Goal: Book appointment/travel/reservation

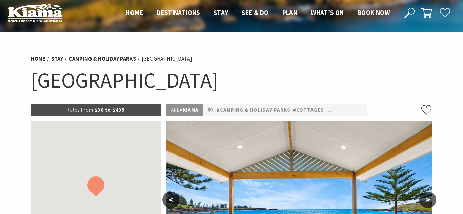
select select "3"
select select "2"
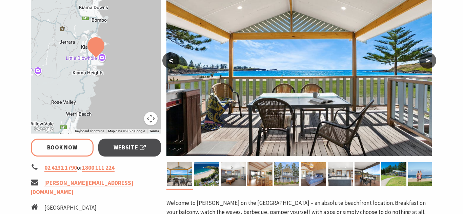
scroll to position [174, 0]
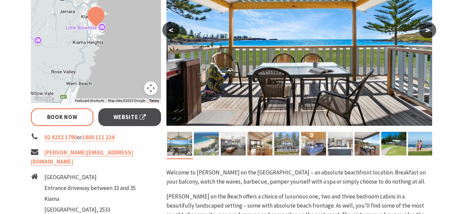
click at [207, 148] on img at bounding box center [206, 144] width 25 height 24
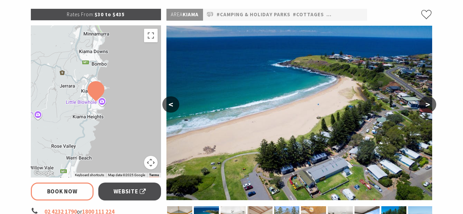
scroll to position [95, 0]
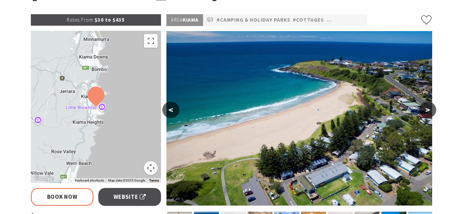
click at [428, 110] on button ">" at bounding box center [427, 110] width 17 height 16
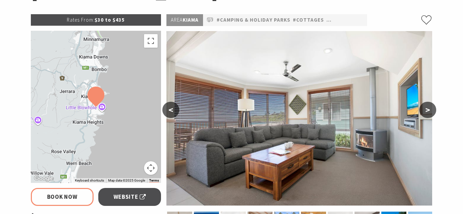
click at [428, 110] on button ">" at bounding box center [427, 110] width 17 height 16
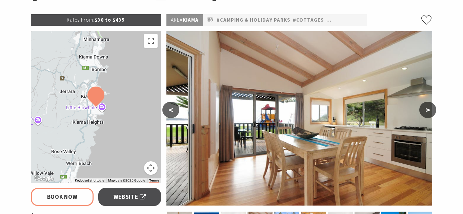
click at [428, 110] on button ">" at bounding box center [427, 110] width 17 height 16
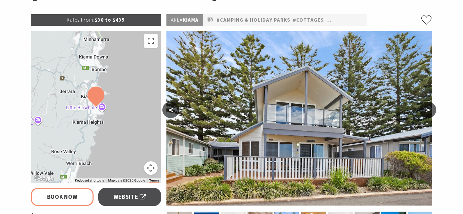
click at [428, 110] on button ">" at bounding box center [427, 110] width 17 height 16
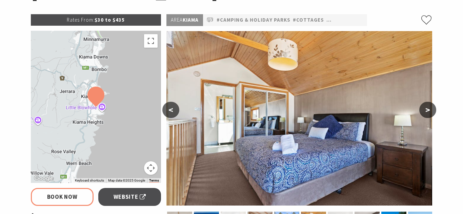
click at [428, 110] on button ">" at bounding box center [427, 110] width 17 height 16
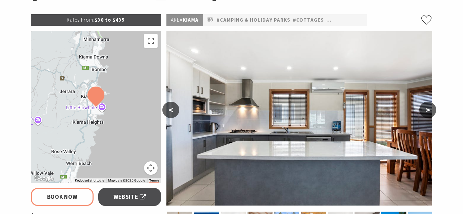
click at [428, 110] on button ">" at bounding box center [427, 110] width 17 height 16
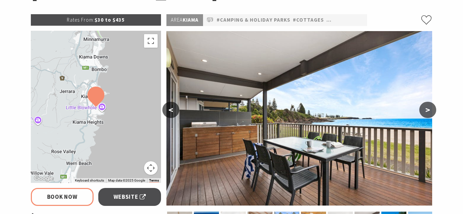
click at [428, 110] on button ">" at bounding box center [427, 110] width 17 height 16
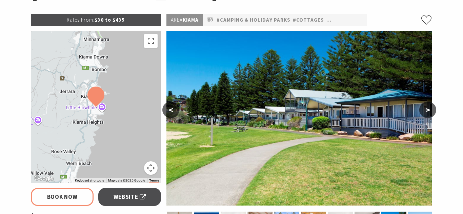
click at [428, 110] on button ">" at bounding box center [427, 110] width 17 height 16
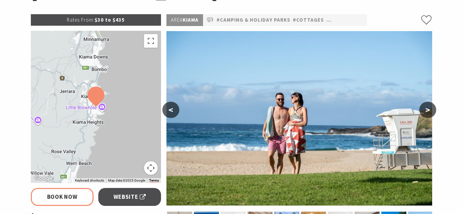
click at [428, 110] on button ">" at bounding box center [427, 110] width 17 height 16
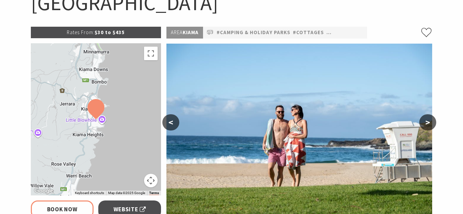
scroll to position [87, 0]
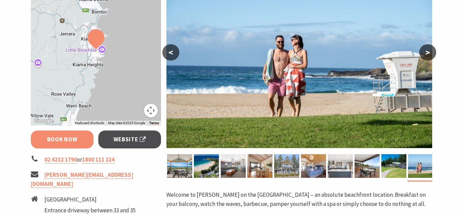
click at [63, 141] on link "Book Now" at bounding box center [62, 140] width 63 height 18
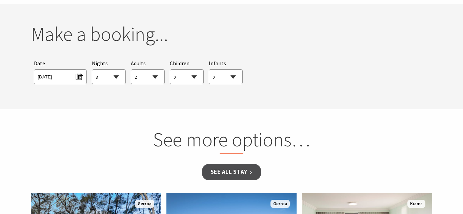
scroll to position [618, 0]
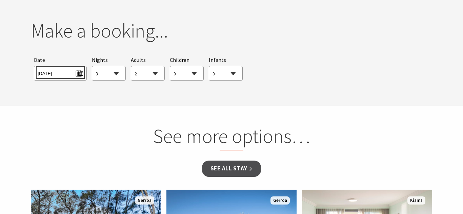
click at [79, 76] on span "Fri 12/09/2025" at bounding box center [60, 72] width 45 height 9
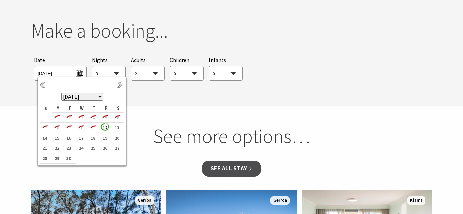
click at [124, 85] on div "Previous Next September 2025 October 2025 November 2025 December 2025 January 2…" at bounding box center [82, 121] width 89 height 89
click at [118, 83] on link "Next" at bounding box center [120, 85] width 7 height 7
click at [94, 130] on b "9" at bounding box center [92, 128] width 9 height 9
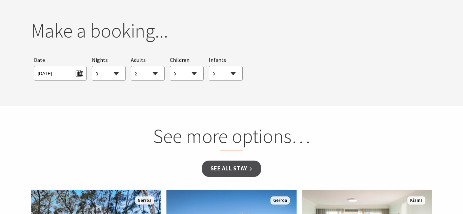
click at [118, 73] on select "1 2 3 4 5 6 7 8 9 10 11 12 13 14 15 16 17 18 19 20 21 22 23 24 25 26 27 28 29 30" at bounding box center [108, 73] width 33 height 15
select select "4"
click at [92, 66] on select "1 2 3 4 5 6 7 8 9 10 11 12 13 14 15 16 17 18 19 20 21 22 23 24 25 26 27 28 29 30" at bounding box center [108, 73] width 33 height 15
click at [154, 73] on select "0 1 2 3 4 5 6 7 8 9 10 11 12 13 14 15 16 17 18 19 20 21 22 23 24 25 26 27 28 29…" at bounding box center [147, 73] width 33 height 15
select select "1"
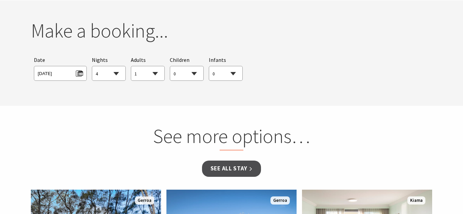
click at [131, 66] on select "0 1 2 3 4 5 6 7 8 9 10 11 12 13 14 15 16 17 18 19 20 21 22 23 24 25 26 27 28 29…" at bounding box center [147, 73] width 33 height 15
click at [193, 74] on select "0 1 2 3 4 5 6 7 8 9 10 11 12 13 14 15 16 17 18 19 20 21 22 23 24 25 26 27 28 29…" at bounding box center [186, 73] width 33 height 15
select select "2"
click at [170, 66] on select "0 1 2 3 4 5 6 7 8 9 10 11 12 13 14 15 16 17 18 19 20 21 22 23 24 25 26 27 28 29…" at bounding box center [186, 73] width 33 height 15
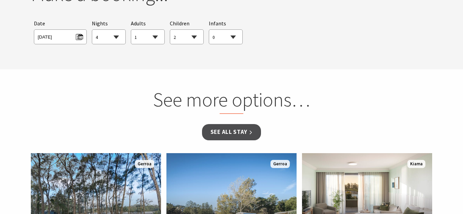
scroll to position [655, 0]
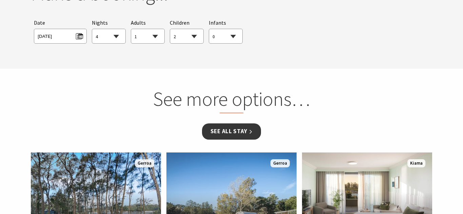
click at [232, 130] on link "See all Stay" at bounding box center [231, 132] width 59 height 16
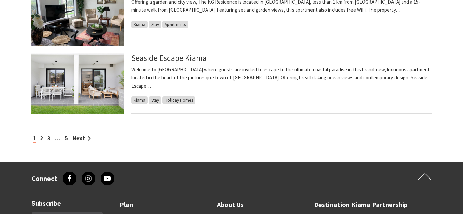
scroll to position [747, 0]
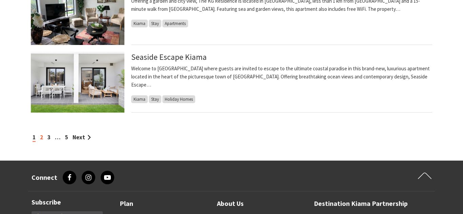
click at [42, 136] on link "2" at bounding box center [41, 137] width 3 height 7
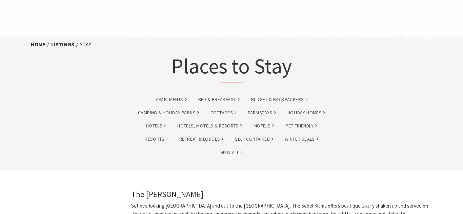
scroll to position [747, 0]
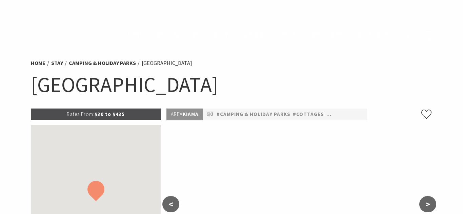
scroll to position [655, 0]
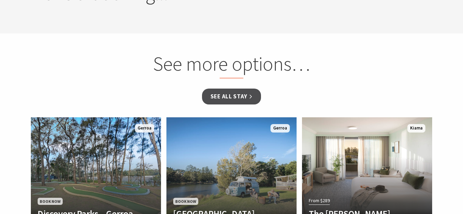
select select "4"
select select "1"
select select "2"
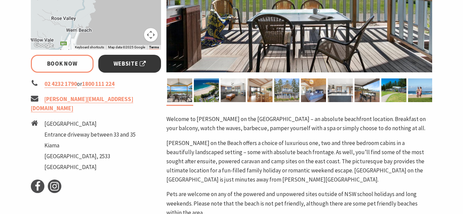
scroll to position [228, 0]
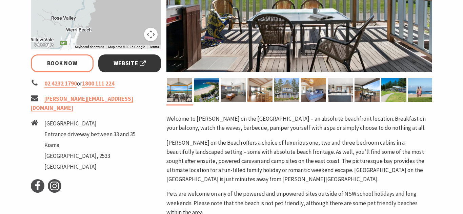
click at [125, 66] on span "Website" at bounding box center [129, 63] width 33 height 9
select select "4"
